Goal: Task Accomplishment & Management: Use online tool/utility

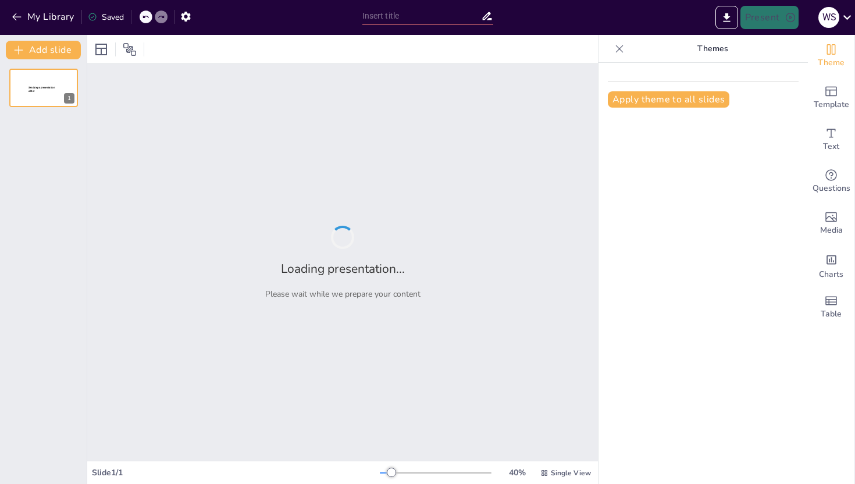
type input "Exploring Cultural Dimensions: An Introduction to Special Topics in Cultural St…"
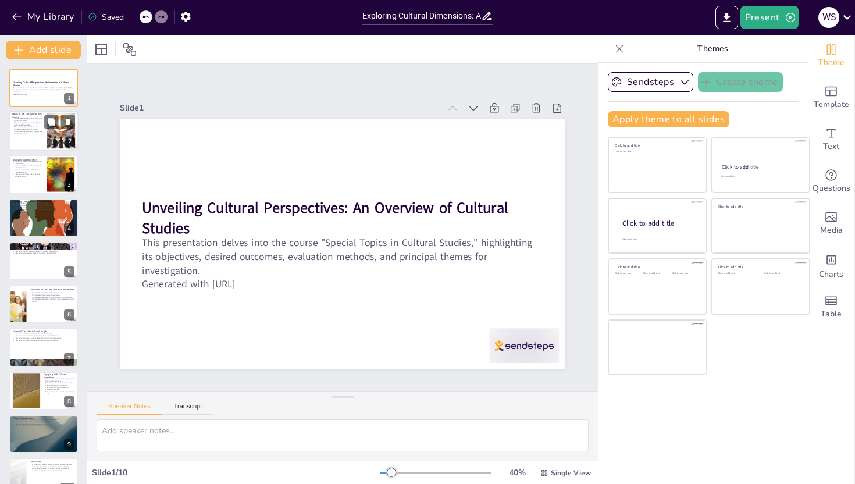
click at [34, 136] on div at bounding box center [44, 132] width 70 height 40
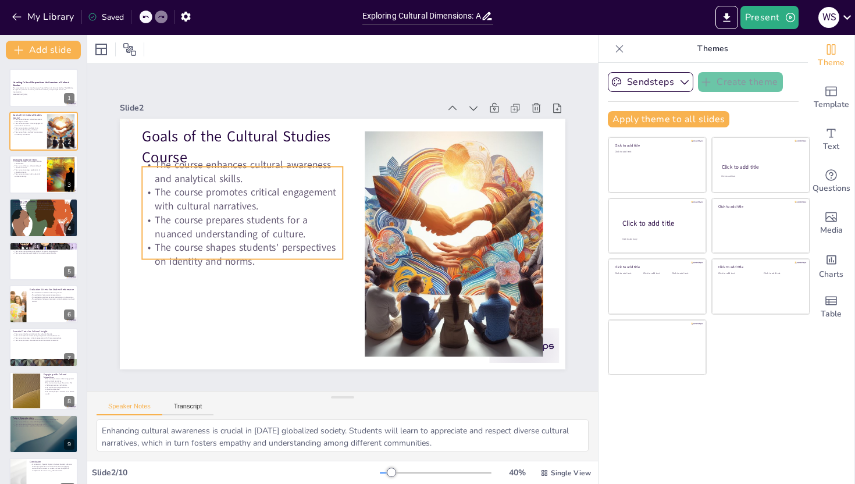
click at [262, 168] on p "The course enhances cultural awareness and analytical skills." at bounding box center [256, 151] width 202 height 69
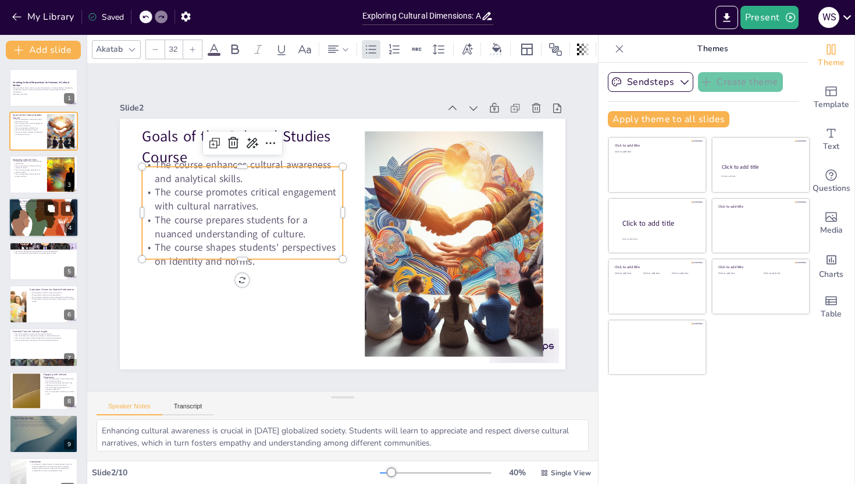
click at [62, 223] on div at bounding box center [44, 218] width 70 height 51
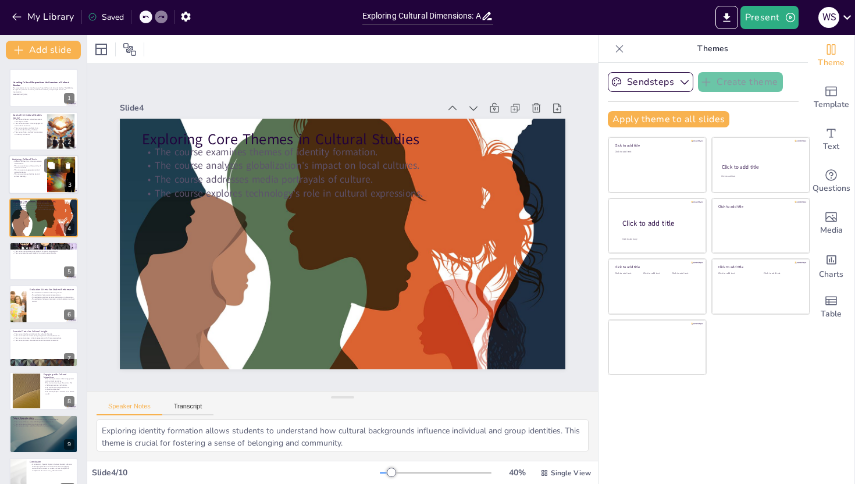
click at [37, 177] on p "The course promotes looking beyond surface meanings." at bounding box center [27, 175] width 31 height 4
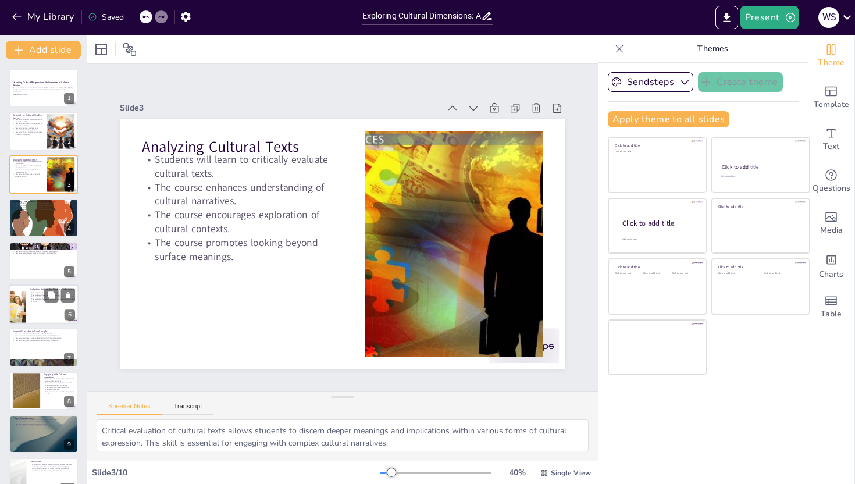
click at [25, 305] on div at bounding box center [17, 304] width 59 height 40
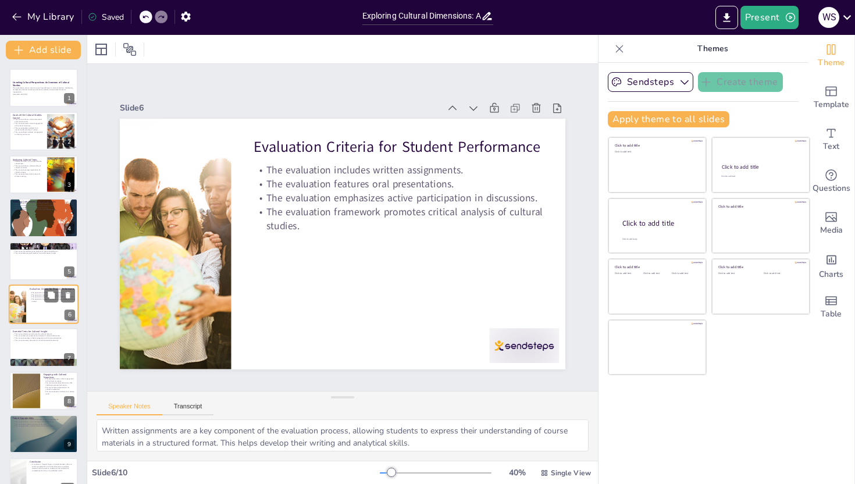
scroll to position [22, 0]
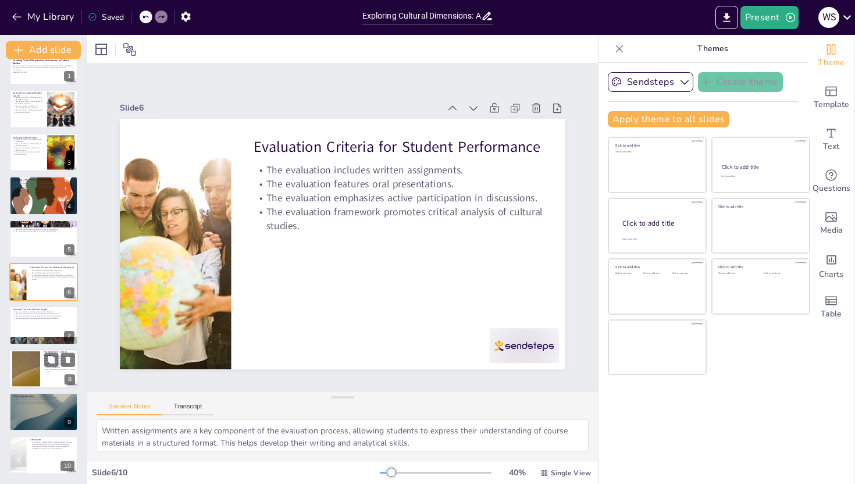
click at [12, 371] on div at bounding box center [26, 368] width 63 height 35
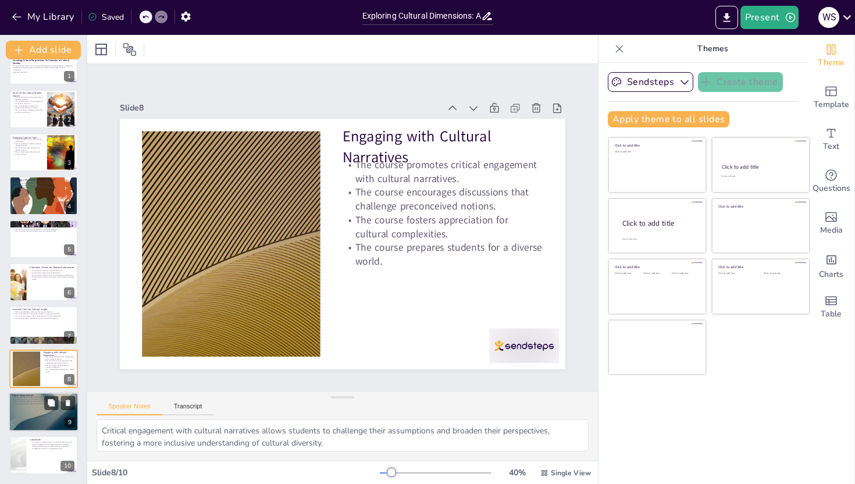
click at [50, 411] on div at bounding box center [44, 412] width 70 height 40
type textarea "Preparing students for further studies is a significant outcome of this course,…"
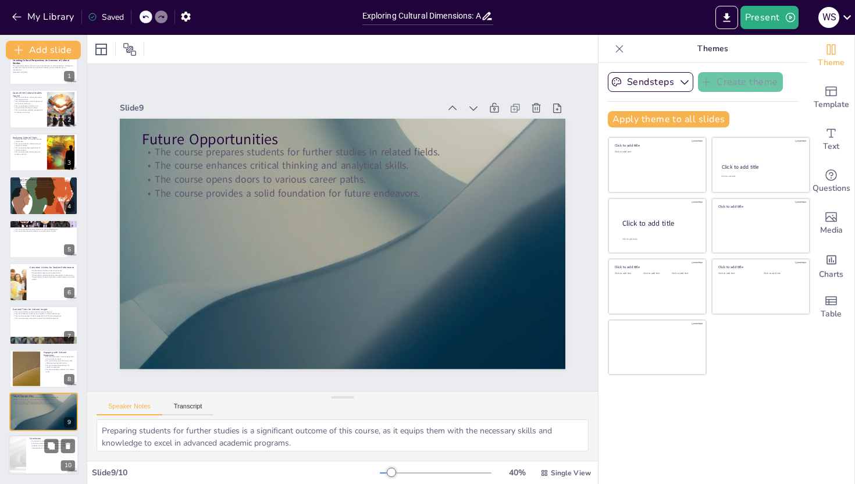
click at [24, 455] on div at bounding box center [18, 456] width 70 height 40
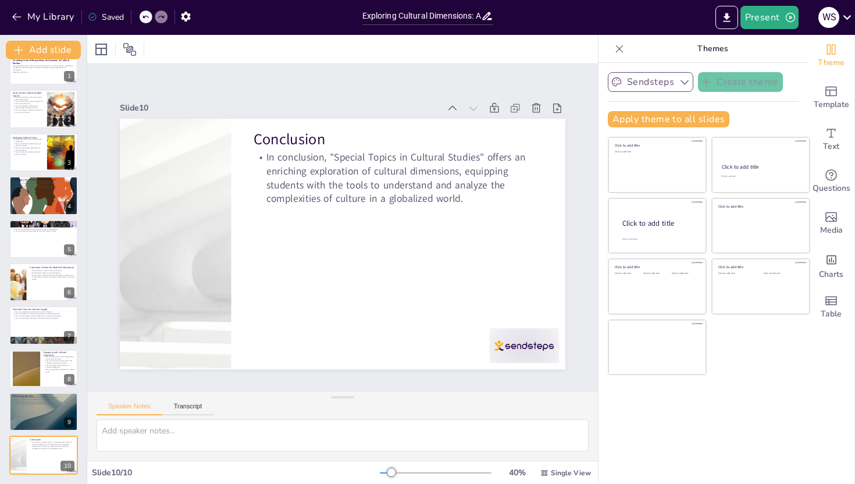
click at [683, 78] on icon "button" at bounding box center [685, 82] width 12 height 12
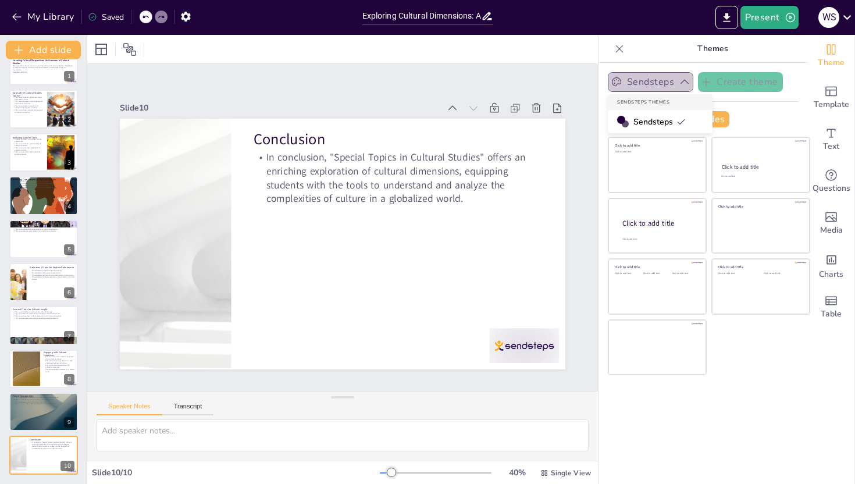
click at [683, 78] on icon "button" at bounding box center [685, 82] width 12 height 12
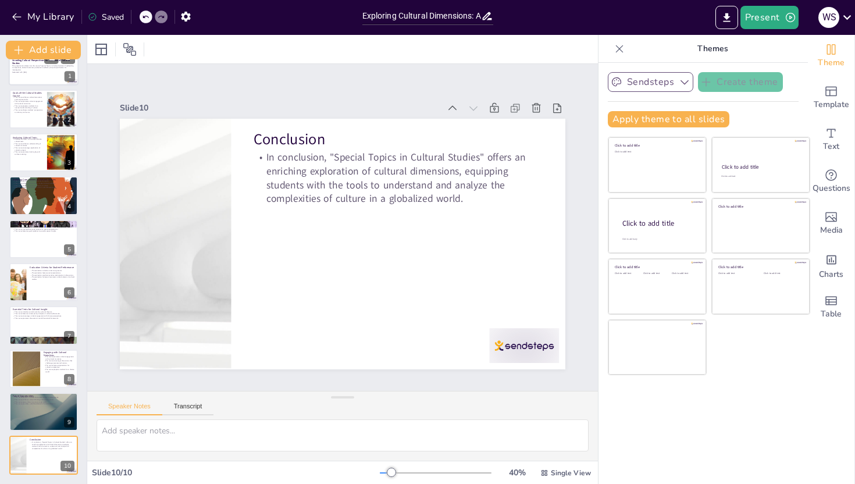
click at [41, 73] on div at bounding box center [44, 66] width 70 height 40
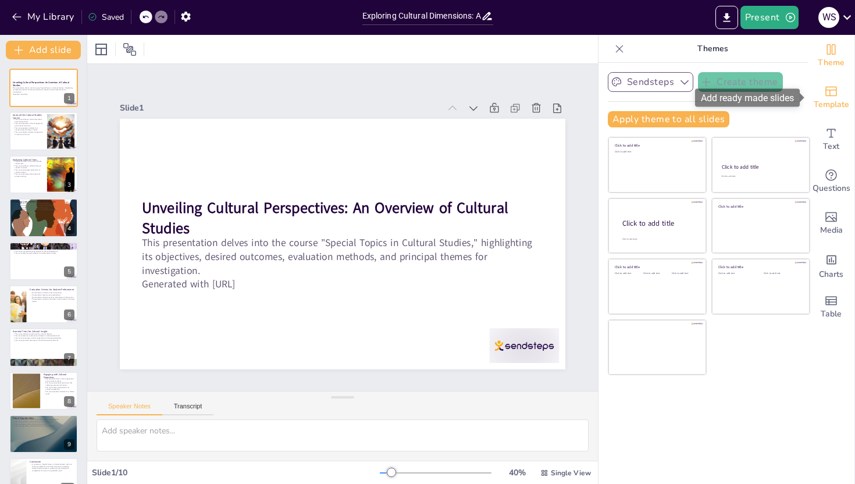
click at [828, 88] on icon "Add ready made slides" at bounding box center [831, 91] width 14 height 14
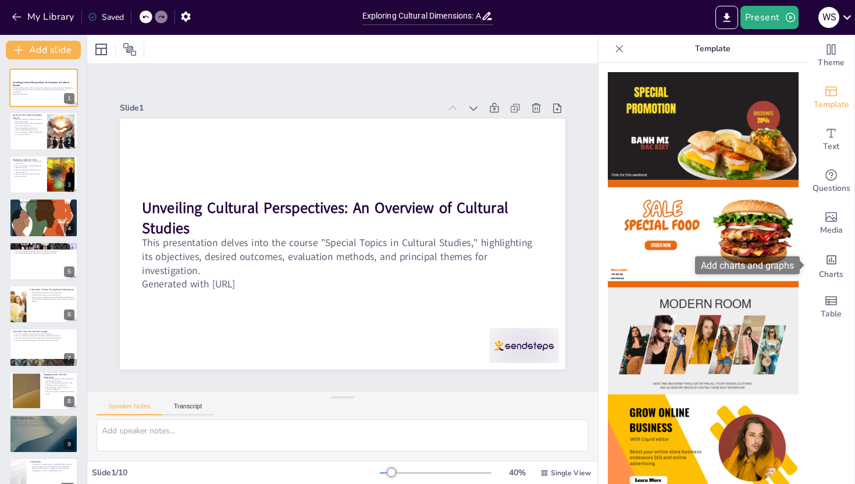
click at [807, 261] on div "Add charts and graphs" at bounding box center [751, 265] width 113 height 18
click at [783, 218] on img at bounding box center [703, 234] width 191 height 108
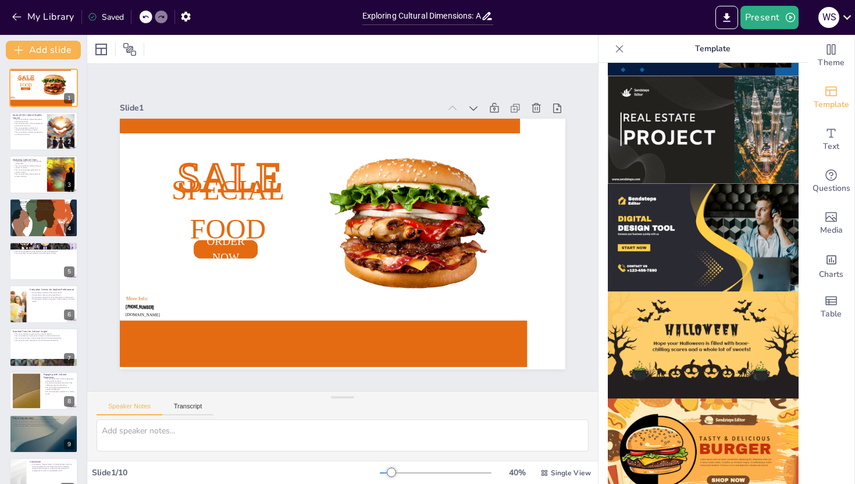
scroll to position [1102, 0]
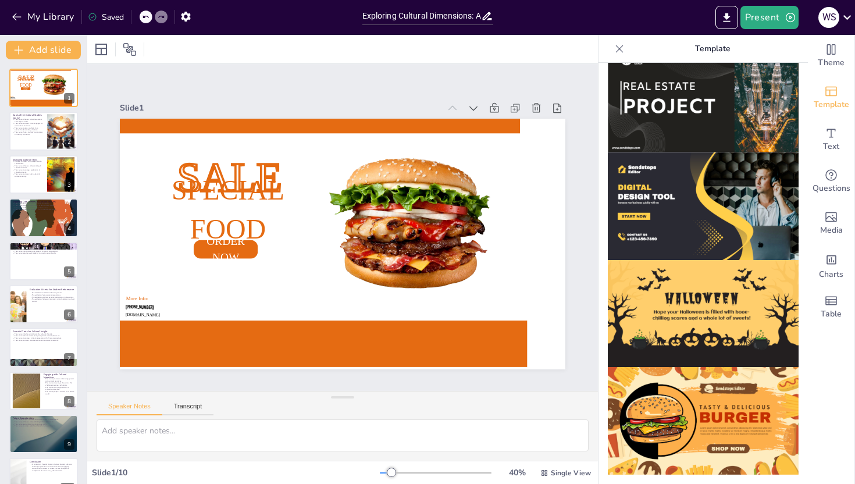
click at [644, 387] on img at bounding box center [703, 421] width 191 height 108
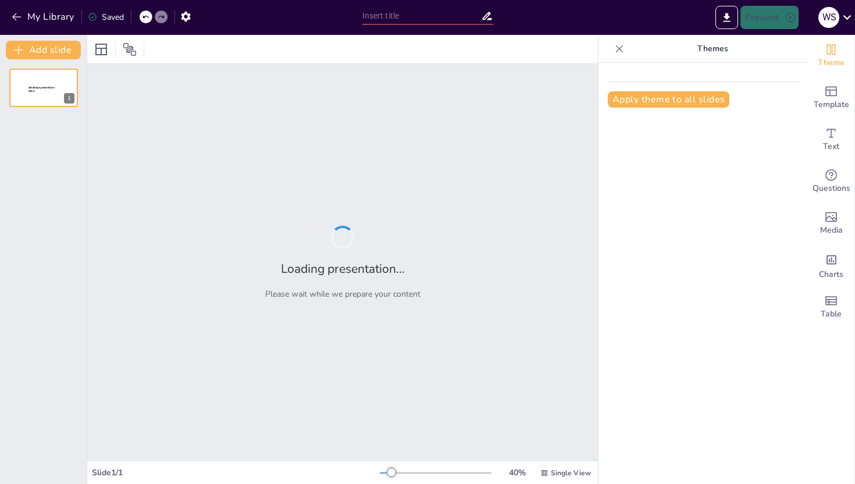
type input "Exploring Cultural Dimensions: An Introduction to Special Topics in Cultural St…"
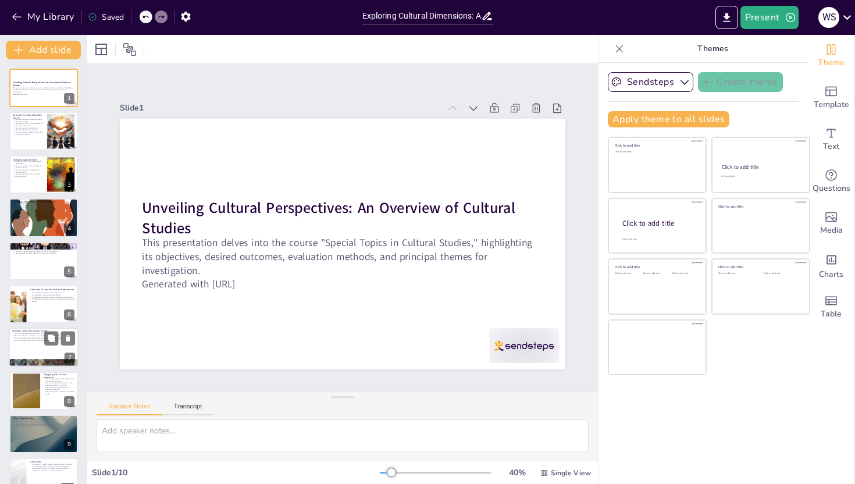
click at [60, 347] on div at bounding box center [44, 348] width 70 height 40
type textarea "Seminal works by cultural theorists provide students with foundational knowledg…"
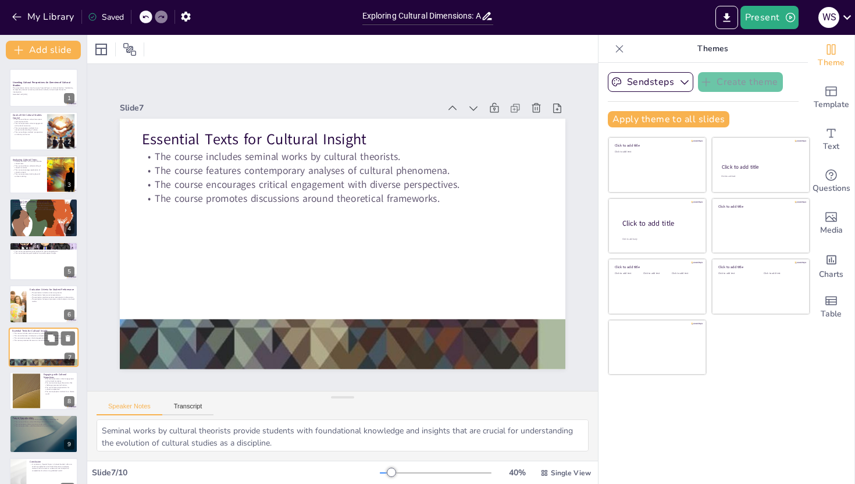
scroll to position [22, 0]
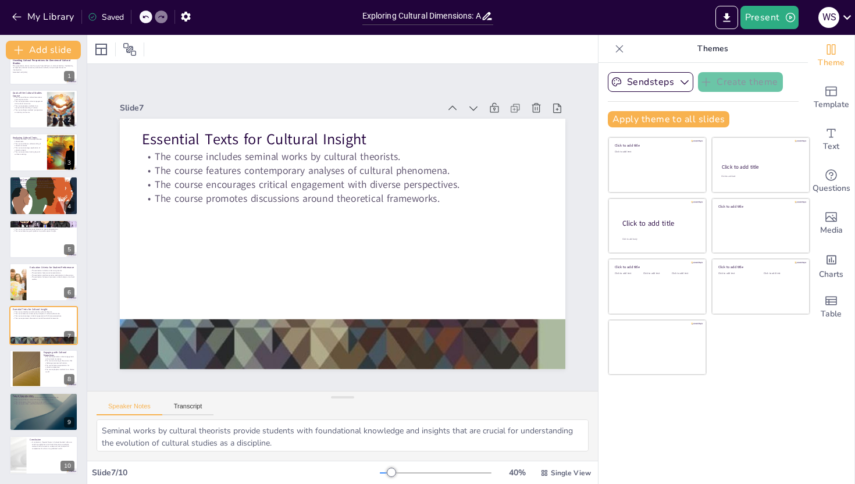
click at [622, 49] on icon at bounding box center [620, 49] width 12 height 12
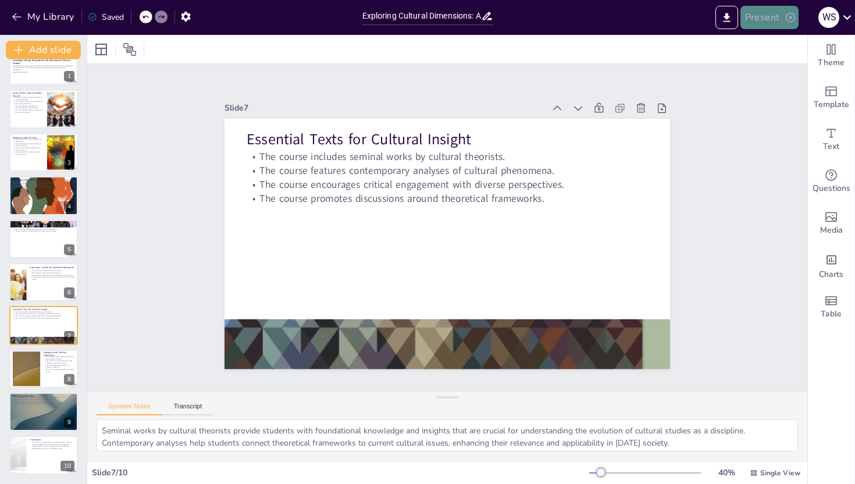
click at [768, 10] on button "Present" at bounding box center [769, 17] width 58 height 23
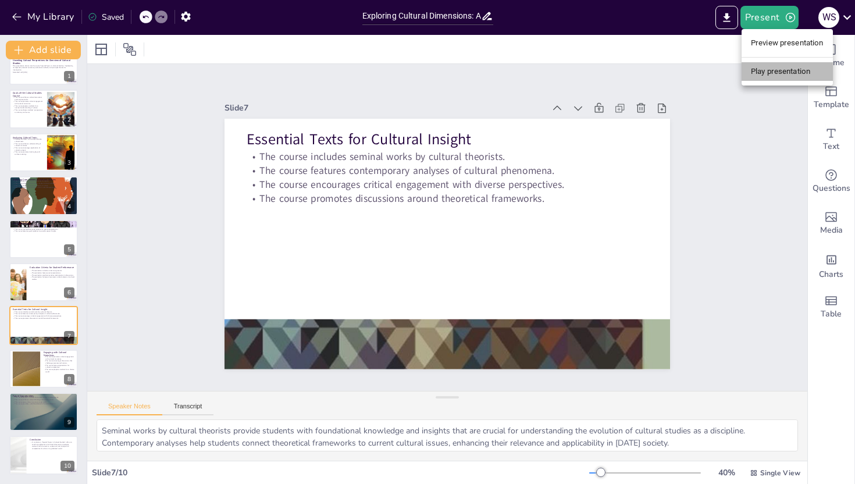
click at [769, 65] on li "Play presentation" at bounding box center [787, 71] width 91 height 19
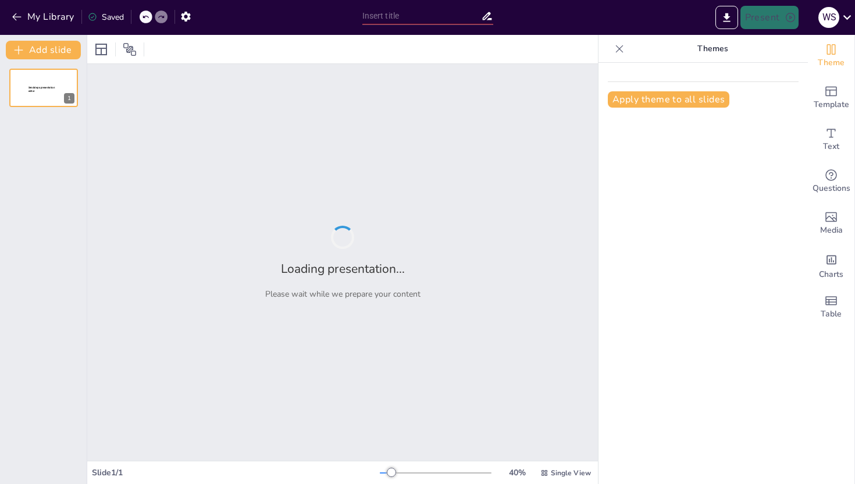
type input "Exploring Cultural Dimensions: An Introduction to Special Topics in Cultural St…"
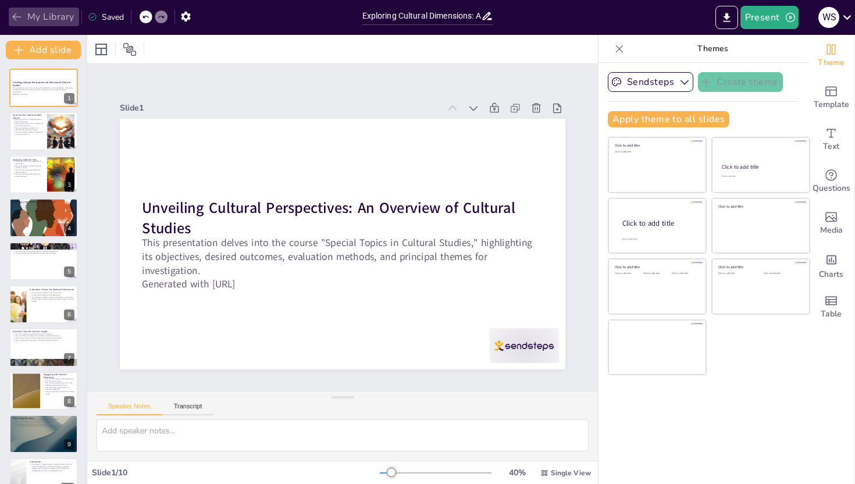
click at [20, 14] on icon "button" at bounding box center [17, 17] width 12 height 12
